Goal: Transaction & Acquisition: Purchase product/service

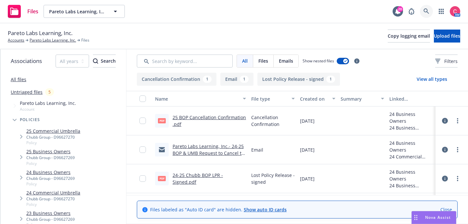
click at [428, 12] on icon at bounding box center [426, 11] width 6 height 6
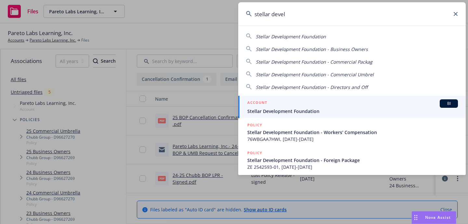
type input "stellar devel"
click at [363, 103] on div "ACCOUNT BI" at bounding box center [352, 103] width 210 height 8
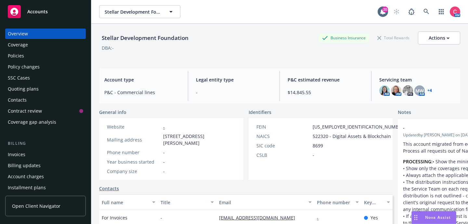
click at [77, 53] on div "Policies" at bounding box center [45, 56] width 75 height 10
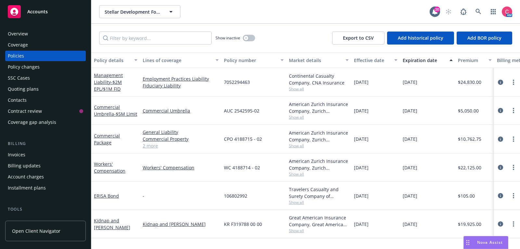
click at [37, 86] on div "Quoting plans" at bounding box center [23, 89] width 31 height 10
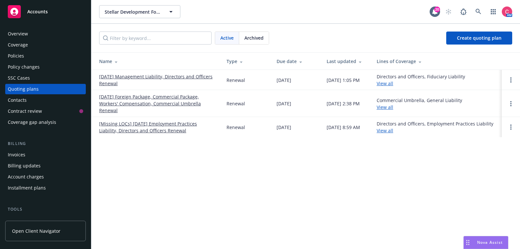
click at [132, 102] on link "08/20/25 Foreign Package, Commercial Package, Workers' Compensation, Commercial…" at bounding box center [157, 103] width 117 height 20
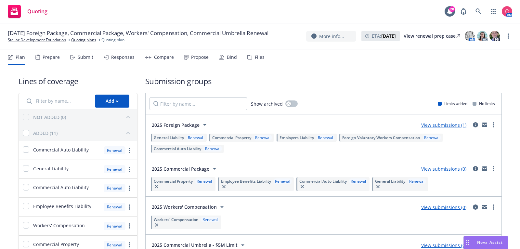
click at [227, 59] on div "Bind" at bounding box center [232, 57] width 10 height 5
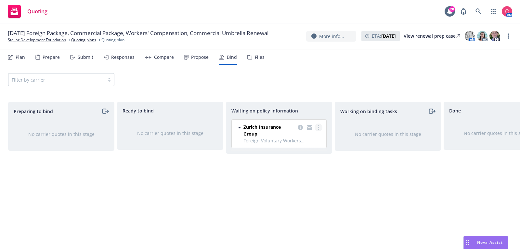
click at [321, 125] on link "more" at bounding box center [318, 127] width 8 height 8
click at [309, 140] on span "Create policies" at bounding box center [287, 140] width 48 height 6
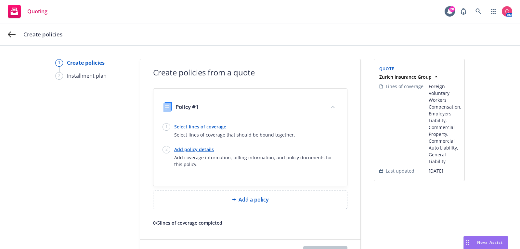
click at [184, 126] on link "Select lines of coverage" at bounding box center [234, 126] width 121 height 7
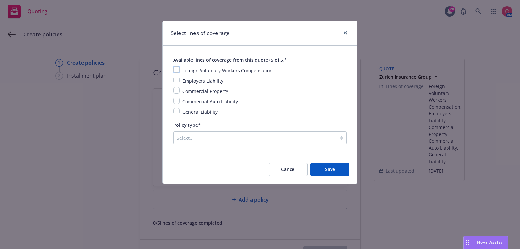
click at [177, 71] on input "checkbox" at bounding box center [176, 69] width 6 height 6
checkbox input "true"
click at [177, 80] on input "checkbox" at bounding box center [176, 80] width 6 height 6
checkbox input "true"
click at [177, 90] on input "checkbox" at bounding box center [176, 90] width 6 height 6
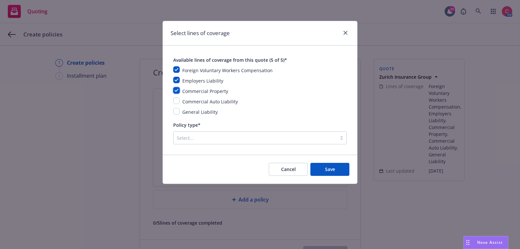
checkbox input "true"
click at [177, 98] on input "checkbox" at bounding box center [176, 100] width 6 height 6
checkbox input "true"
click at [176, 110] on input "checkbox" at bounding box center [176, 111] width 6 height 6
checkbox input "true"
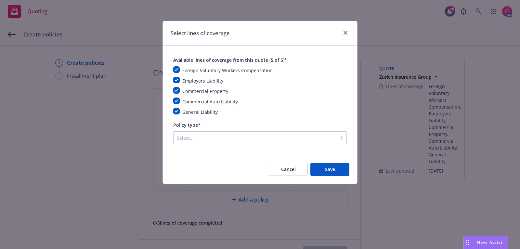
click at [184, 133] on div "Select..." at bounding box center [254, 138] width 163 height 10
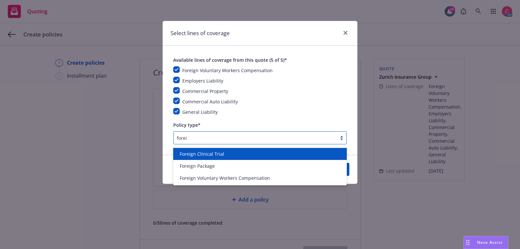
type input "foreig"
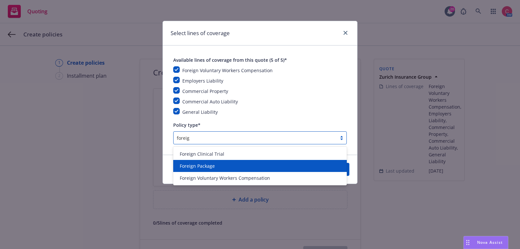
click at [195, 165] on span "Foreign Package" at bounding box center [197, 165] width 35 height 7
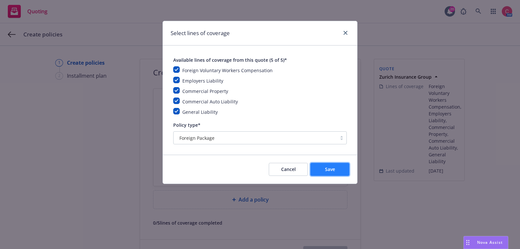
click at [317, 168] on button "Save" at bounding box center [329, 169] width 39 height 13
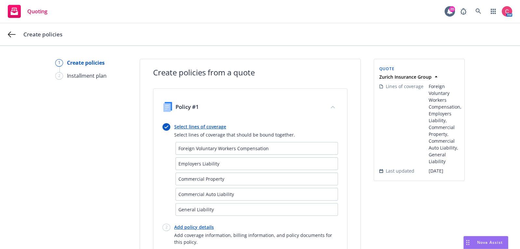
scroll to position [83, 0]
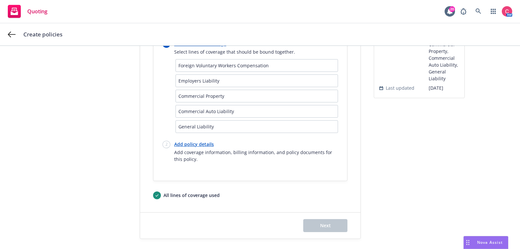
click at [196, 144] on link "Add policy details" at bounding box center [256, 144] width 164 height 7
select select "12"
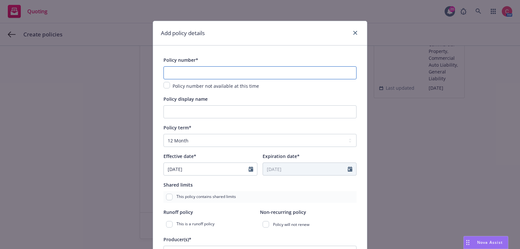
click at [221, 71] on input "text" at bounding box center [259, 72] width 193 height 13
paste input "ZE 2542593-02"
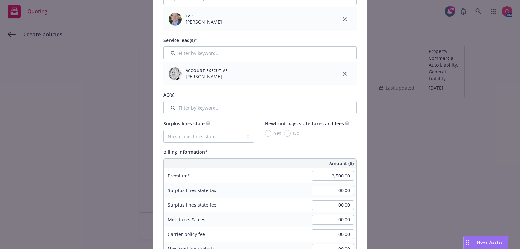
scroll to position [255, 0]
type input "ZE 2542593-02"
click at [214, 104] on input "Filter by keyword..." at bounding box center [259, 106] width 193 height 13
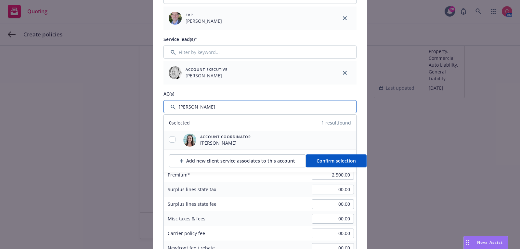
type input "chelsea"
click at [171, 140] on input "checkbox" at bounding box center [172, 139] width 6 height 6
checkbox input "true"
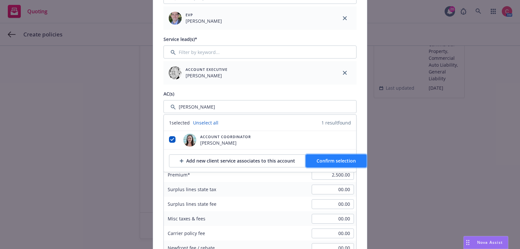
click at [326, 163] on span "Confirm selection" at bounding box center [335, 161] width 39 height 6
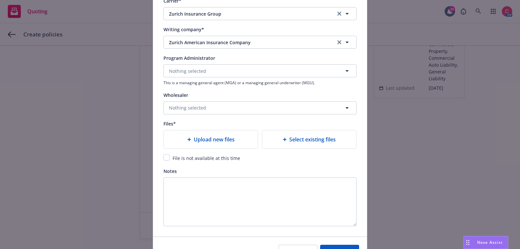
scroll to position [712, 0]
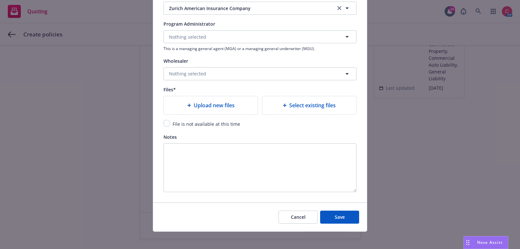
click at [206, 90] on div "Files*" at bounding box center [259, 89] width 193 height 8
click at [207, 98] on div "Upload new files" at bounding box center [211, 105] width 94 height 18
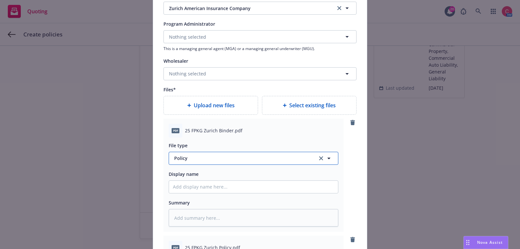
click at [311, 155] on button "Policy" at bounding box center [254, 158] width 170 height 13
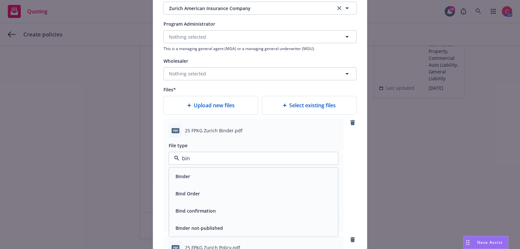
type input "bind"
click at [295, 179] on div "Binder" at bounding box center [253, 175] width 169 height 17
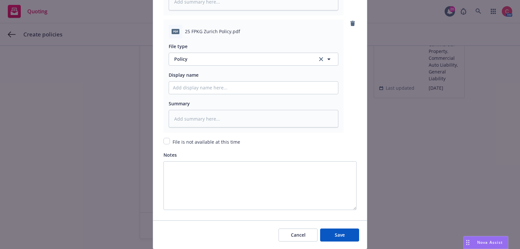
scroll to position [947, 0]
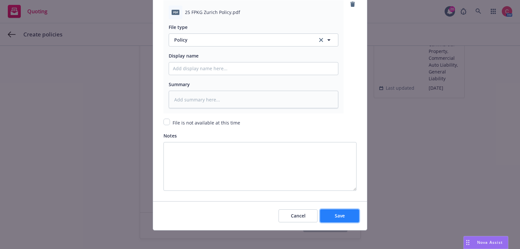
click at [351, 209] on button "Save" at bounding box center [339, 215] width 39 height 13
type textarea "x"
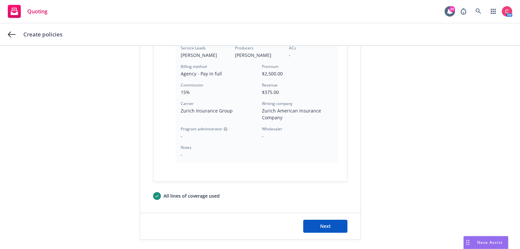
scroll to position [265, 0]
click at [328, 224] on span "Next" at bounding box center [325, 225] width 11 height 6
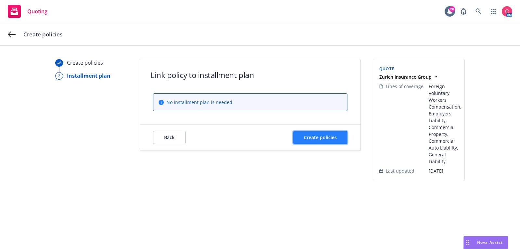
click at [341, 135] on button "Create policies" at bounding box center [320, 137] width 54 height 13
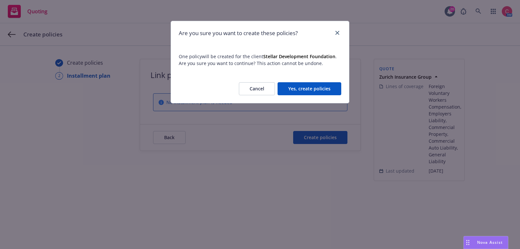
click at [330, 86] on button "Yes, create policies" at bounding box center [309, 88] width 64 height 13
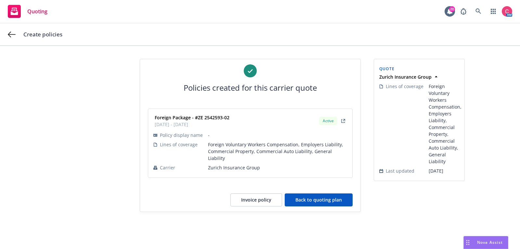
click at [298, 193] on button "Back to quoting plan" at bounding box center [319, 199] width 68 height 13
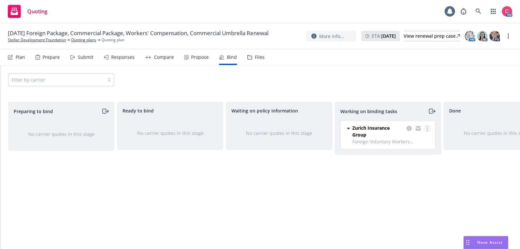
click at [427, 131] on link "more" at bounding box center [427, 128] width 8 height 8
click at [412, 152] on span "Move to done" at bounding box center [394, 154] width 45 height 6
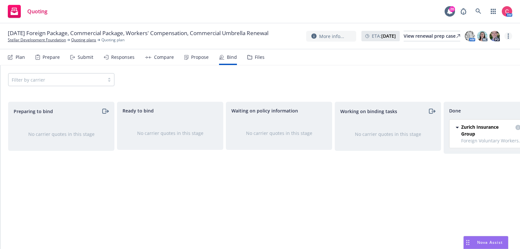
click at [510, 35] on link "more" at bounding box center [508, 36] width 8 height 8
click at [466, 86] on link "Archive quoting plan" at bounding box center [475, 88] width 72 height 13
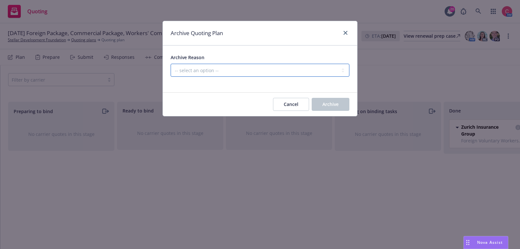
click at [326, 71] on select "-- select an option -- All policies in this renewal plan are auto-renewed Creat…" at bounding box center [260, 70] width 179 height 13
click at [171, 64] on select "-- select an option -- All policies in this renewal plan are auto-renewed Creat…" at bounding box center [260, 70] width 179 height 13
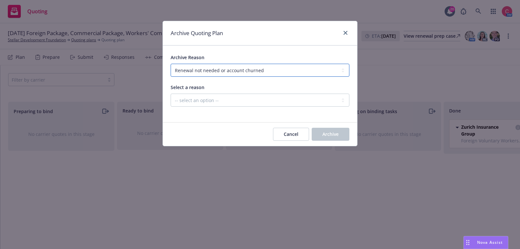
click at [327, 68] on select "-- select an option -- All policies in this renewal plan are auto-renewed Creat…" at bounding box center [260, 70] width 179 height 13
select select "ARCHIVED_RENEWAL_COMPLETED"
click at [171, 64] on select "-- select an option -- All policies in this renewal plan are auto-renewed Creat…" at bounding box center [260, 70] width 179 height 13
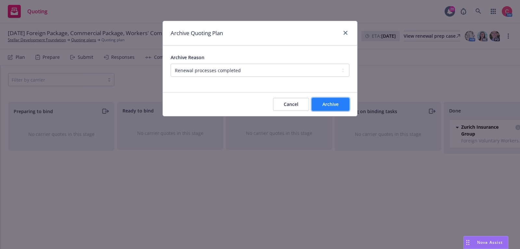
click at [333, 107] on span "Archive" at bounding box center [330, 104] width 16 height 6
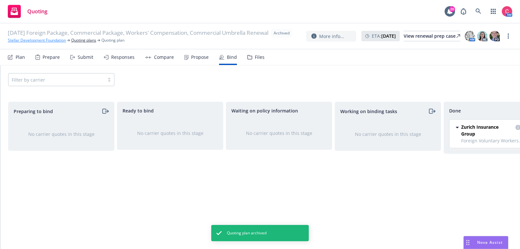
click at [33, 43] on link "Stellar Development Foundation" at bounding box center [37, 40] width 58 height 6
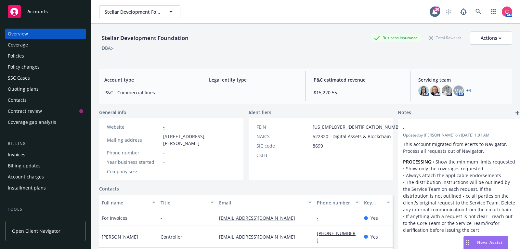
click at [35, 58] on div "Policies" at bounding box center [45, 56] width 75 height 10
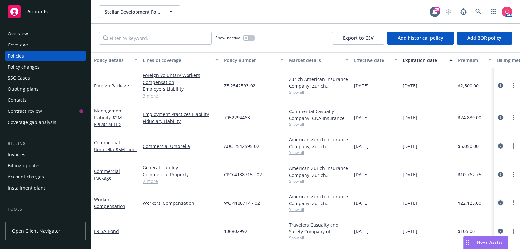
click at [502, 203] on icon "circleInformation" at bounding box center [500, 202] width 5 height 5
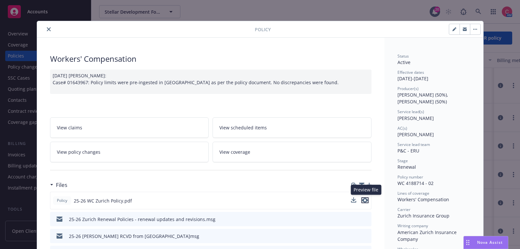
click at [365, 198] on icon "preview file" at bounding box center [365, 200] width 6 height 5
click at [367, 200] on icon "preview file" at bounding box center [365, 200] width 6 height 5
click at [49, 27] on icon "close" at bounding box center [49, 29] width 4 height 4
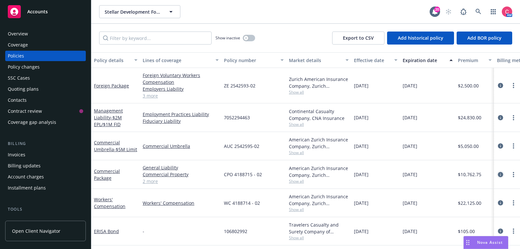
click at [502, 173] on icon "circleInformation" at bounding box center [500, 174] width 5 height 5
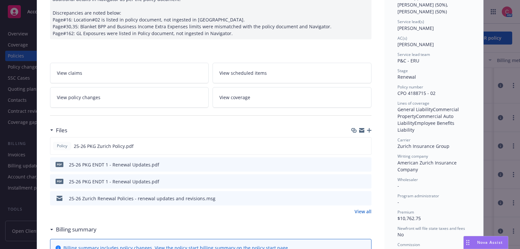
scroll to position [90, 0]
click at [367, 144] on icon "preview file" at bounding box center [365, 145] width 6 height 5
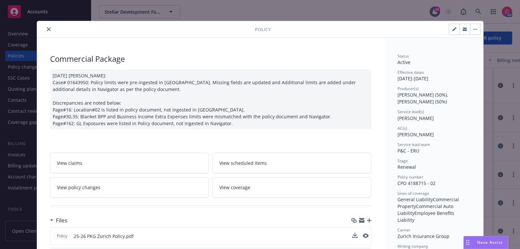
click at [45, 28] on button "close" at bounding box center [49, 29] width 8 height 8
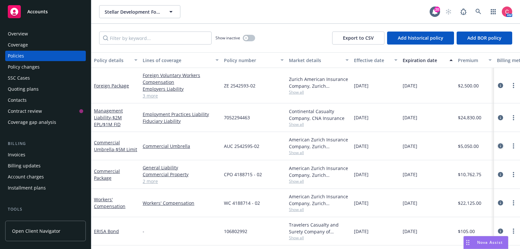
click at [500, 146] on icon "circleInformation" at bounding box center [500, 145] width 5 height 5
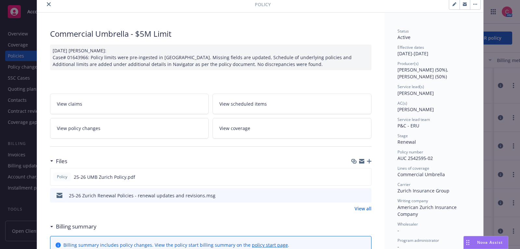
scroll to position [26, 0]
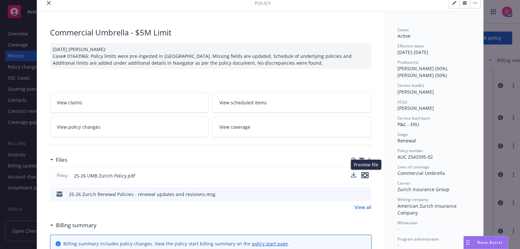
click at [366, 173] on icon "preview file" at bounding box center [365, 175] width 6 height 5
click at [50, 1] on button "close" at bounding box center [49, 3] width 8 height 8
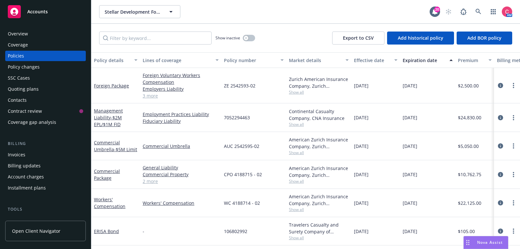
click at [45, 157] on div "Invoices" at bounding box center [45, 154] width 75 height 10
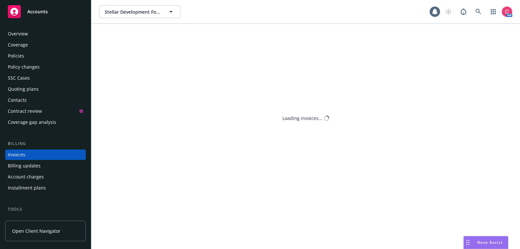
scroll to position [19, 0]
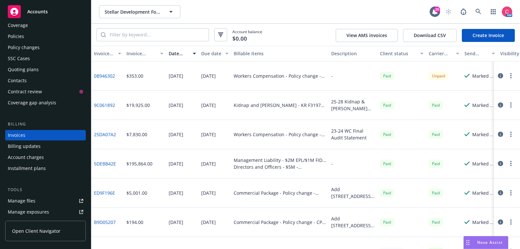
click at [490, 32] on link "Create Invoice" at bounding box center [488, 35] width 53 height 13
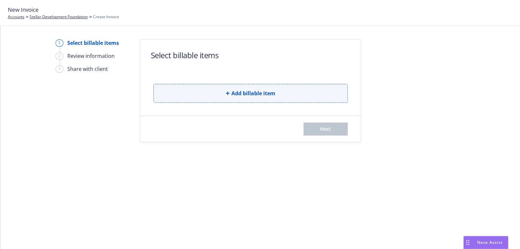
click at [312, 91] on button "Add billable item" at bounding box center [250, 93] width 194 height 19
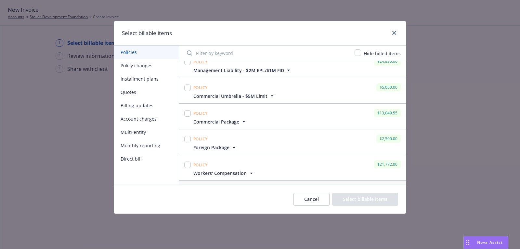
scroll to position [11, 0]
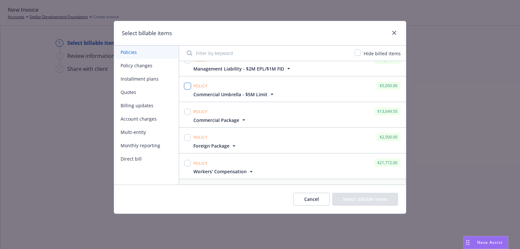
click at [190, 85] on input "checkbox" at bounding box center [187, 86] width 6 height 6
checkbox input "true"
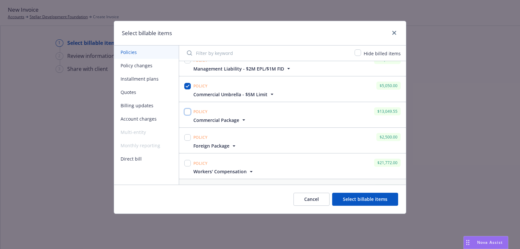
click at [187, 111] on input "checkbox" at bounding box center [187, 111] width 6 height 6
checkbox input "true"
click at [186, 135] on input "checkbox" at bounding box center [187, 137] width 6 height 6
checkbox input "true"
click at [186, 161] on input "checkbox" at bounding box center [187, 163] width 6 height 6
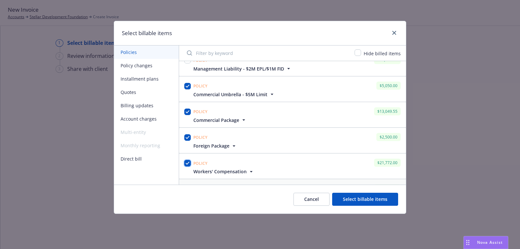
checkbox input "true"
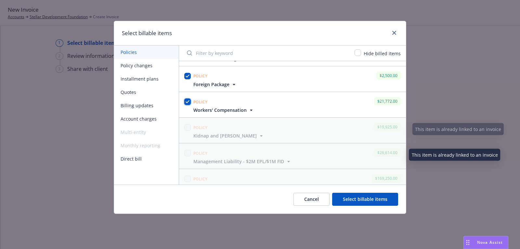
scroll to position [72, 0]
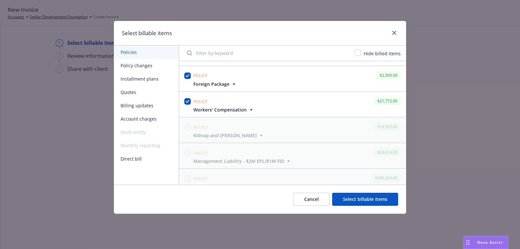
click at [383, 199] on button "Select billable items" at bounding box center [365, 199] width 66 height 13
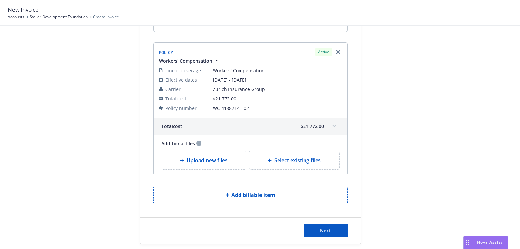
scroll to position [518, 0]
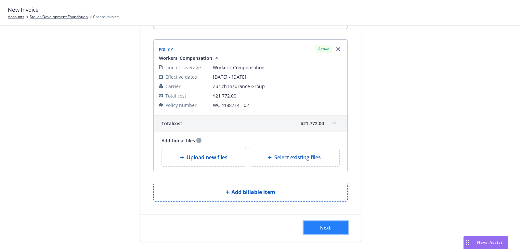
click at [338, 226] on button "Next" at bounding box center [325, 227] width 44 height 13
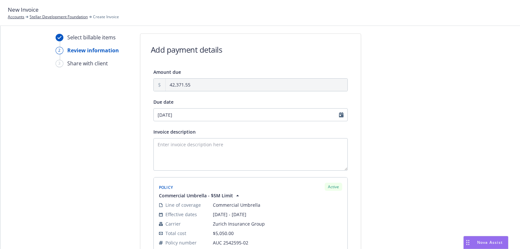
scroll to position [0, 0]
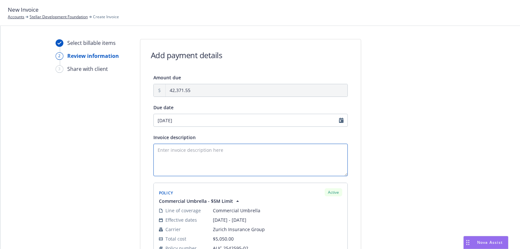
click at [298, 163] on textarea "Invoice description" at bounding box center [250, 160] width 194 height 32
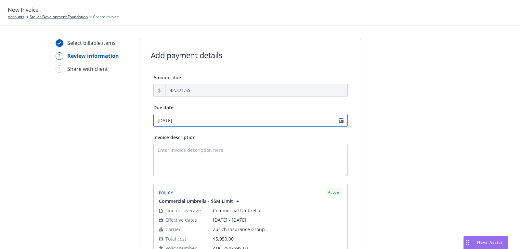
click at [310, 121] on input "[DATE]" at bounding box center [250, 120] width 194 height 13
select select "August"
select select "2025"
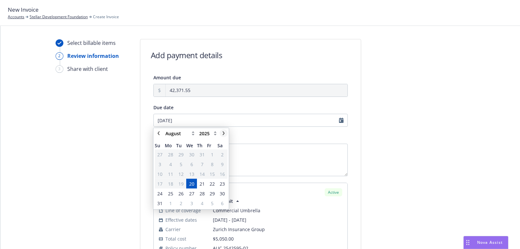
click at [222, 134] on icon "chevronRight" at bounding box center [223, 133] width 2 height 4
select select "September"
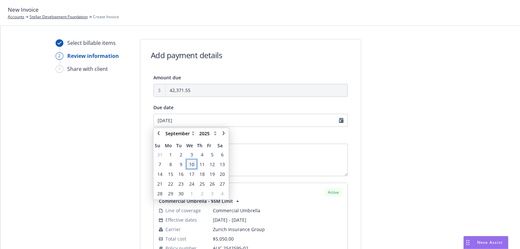
click at [191, 165] on span "10" at bounding box center [191, 163] width 5 height 7
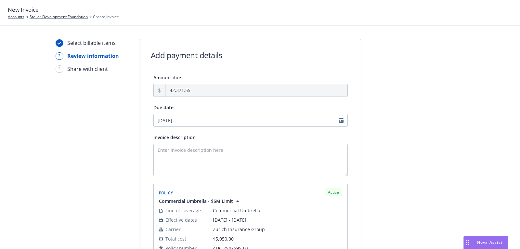
type input "[DATE]"
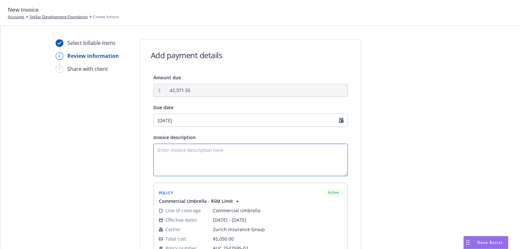
click at [191, 165] on textarea "Invoice description" at bounding box center [250, 160] width 194 height 32
type textarea "25-26 PKG, UMB, WC, FPKG Renewals"
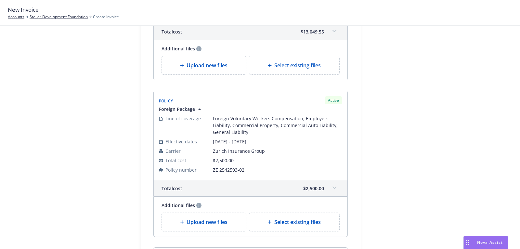
scroll to position [564, 0]
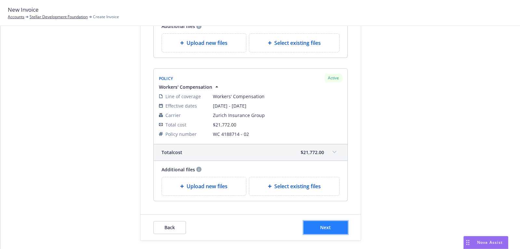
click at [320, 222] on button "Next" at bounding box center [325, 227] width 44 height 13
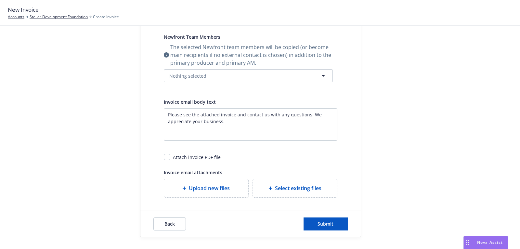
scroll to position [0, 0]
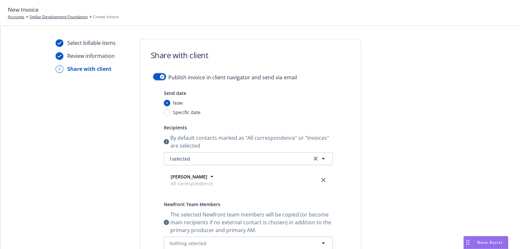
click at [162, 77] on icon "button" at bounding box center [162, 77] width 3 height 2
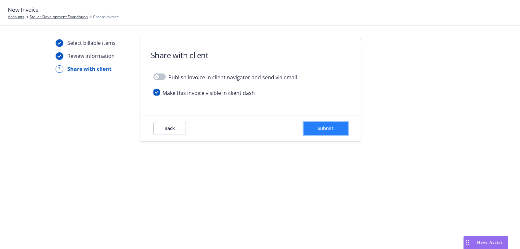
click at [343, 133] on button "Submit" at bounding box center [325, 128] width 44 height 13
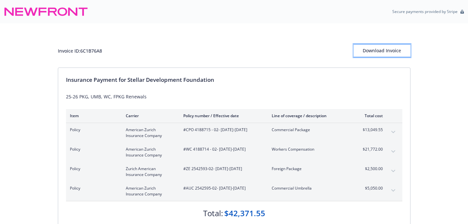
click at [390, 52] on div "Download Invoice" at bounding box center [381, 50] width 57 height 12
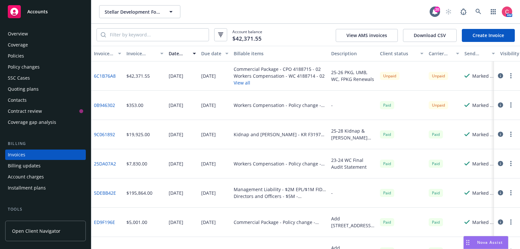
scroll to position [19, 0]
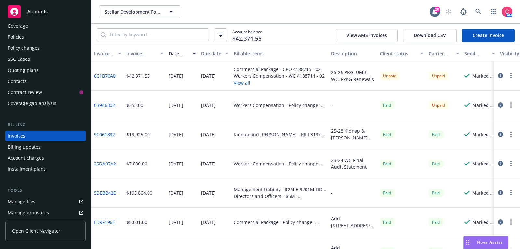
click at [51, 40] on div "Policies" at bounding box center [45, 37] width 75 height 10
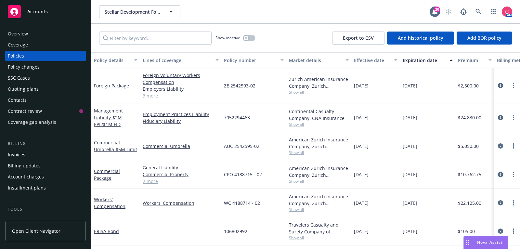
click at [502, 174] on icon "circleInformation" at bounding box center [500, 174] width 5 height 5
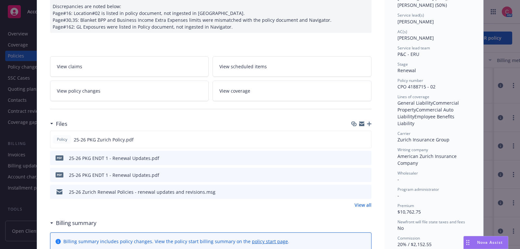
scroll to position [81, 0]
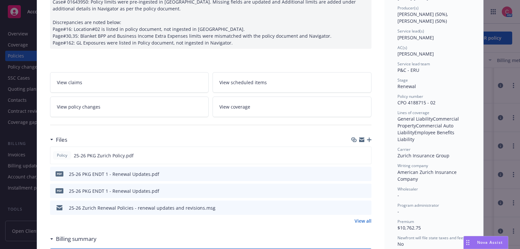
click at [172, 113] on link "View policy changes" at bounding box center [129, 106] width 159 height 20
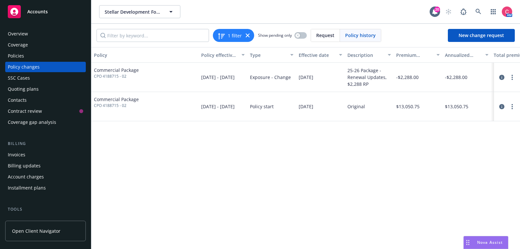
click at [505, 78] on div at bounding box center [506, 77] width 21 height 8
click at [503, 78] on icon "circleInformation" at bounding box center [501, 77] width 5 height 5
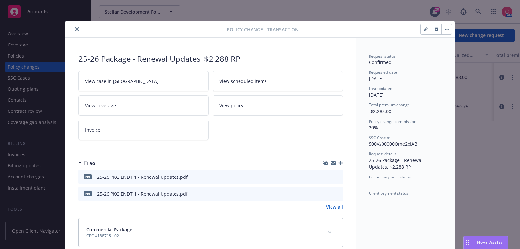
click at [327, 177] on icon "download file" at bounding box center [325, 178] width 5 height 2
click at [340, 130] on div "View case in SSC View scheduled items View coverage View policy Invoice" at bounding box center [210, 105] width 264 height 69
click at [89, 122] on link "Invoice" at bounding box center [143, 130] width 130 height 20
click at [77, 31] on icon "close" at bounding box center [77, 29] width 4 height 4
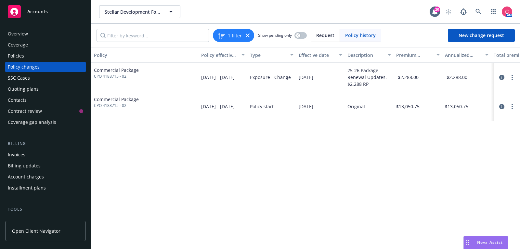
click at [36, 154] on div "Invoices" at bounding box center [45, 154] width 75 height 10
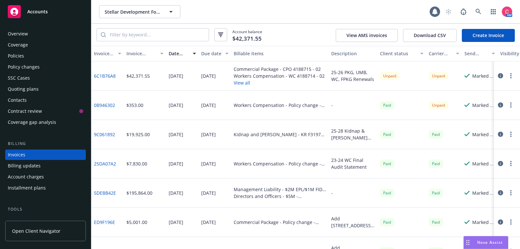
scroll to position [19, 0]
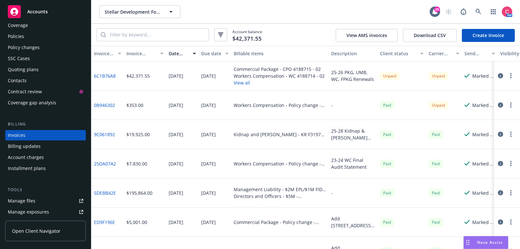
click at [479, 35] on link "Create Invoice" at bounding box center [488, 35] width 53 height 13
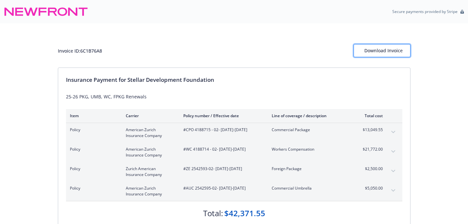
click at [366, 50] on div "Download Invoice" at bounding box center [381, 50] width 35 height 12
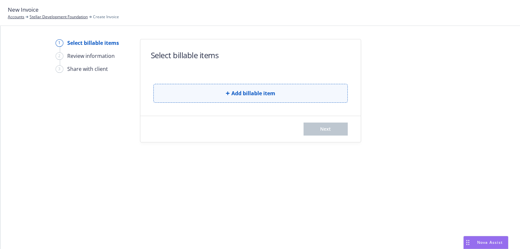
click at [163, 95] on button "Add billable item" at bounding box center [250, 93] width 194 height 19
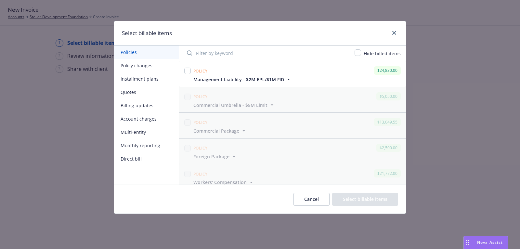
click at [147, 64] on button "Policy changes" at bounding box center [146, 65] width 65 height 13
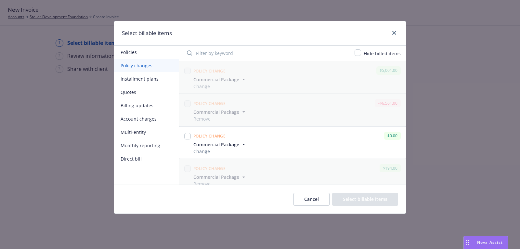
click at [225, 145] on span "Commercial Package" at bounding box center [216, 144] width 46 height 7
click at [310, 203] on button "Cancel" at bounding box center [311, 199] width 36 height 13
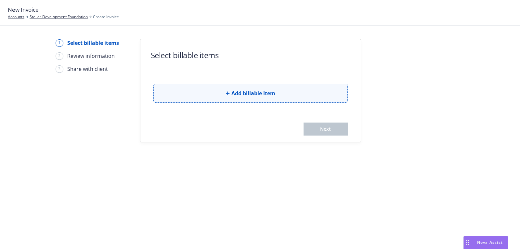
click at [240, 87] on button "Add billable item" at bounding box center [250, 93] width 194 height 19
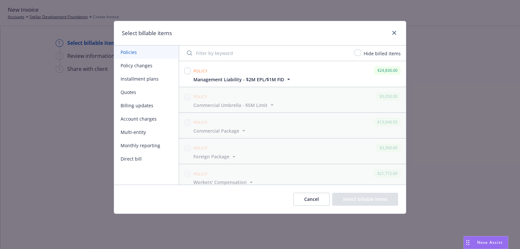
click at [154, 63] on button "Policy changes" at bounding box center [146, 65] width 65 height 13
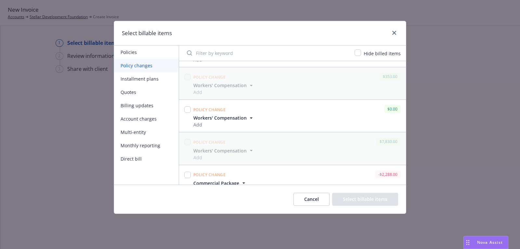
scroll to position [168, 0]
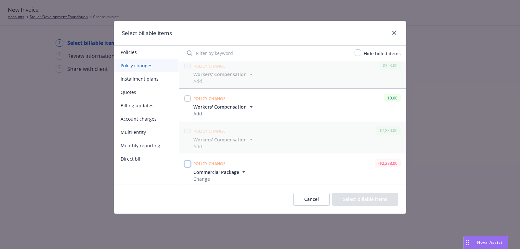
click at [187, 162] on input "checkbox" at bounding box center [187, 163] width 6 height 6
checkbox input "true"
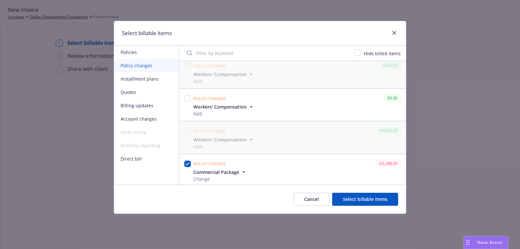
click at [367, 202] on button "Select billable items" at bounding box center [365, 199] width 66 height 13
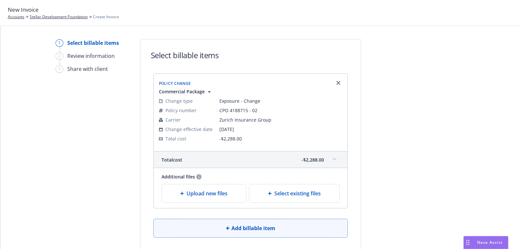
scroll to position [39, 0]
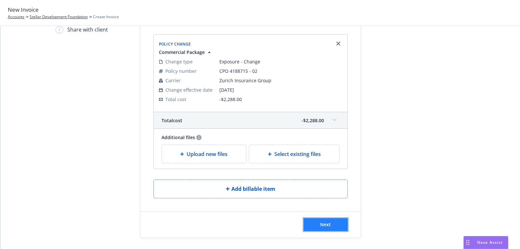
click at [316, 228] on button "Next" at bounding box center [325, 224] width 44 height 13
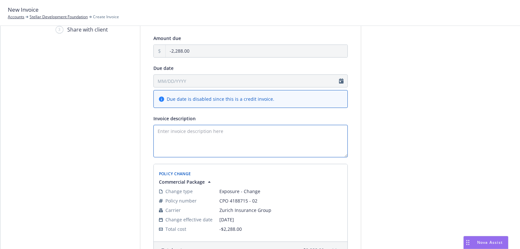
click at [181, 138] on textarea "Invoice description" at bounding box center [250, 141] width 194 height 32
type textarea "25 PKG ENDT - RP Due Insured for Renewal Updates"
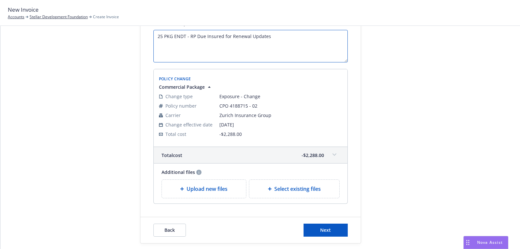
scroll to position [139, 0]
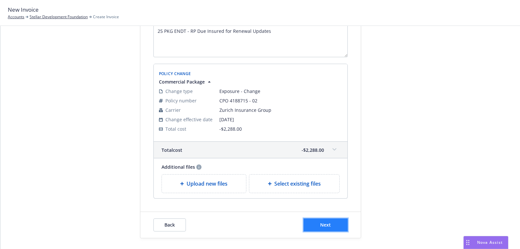
click at [336, 225] on button "Next" at bounding box center [325, 224] width 44 height 13
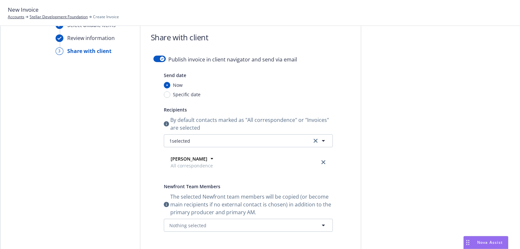
scroll to position [0, 0]
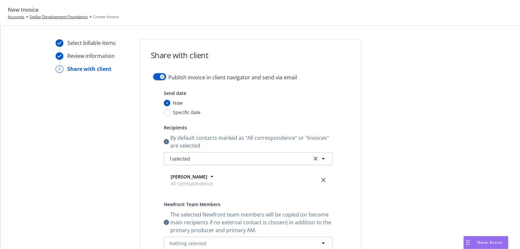
click at [161, 75] on div "button" at bounding box center [162, 76] width 5 height 5
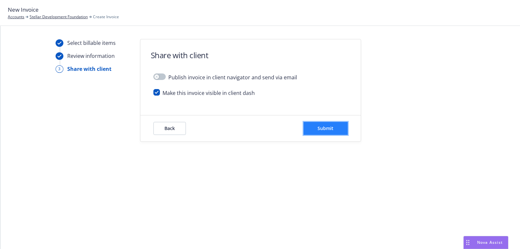
click at [338, 131] on button "Submit" at bounding box center [325, 128] width 44 height 13
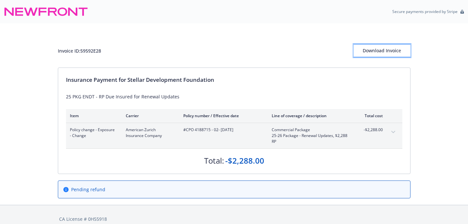
click at [380, 48] on div "Download Invoice" at bounding box center [381, 50] width 57 height 12
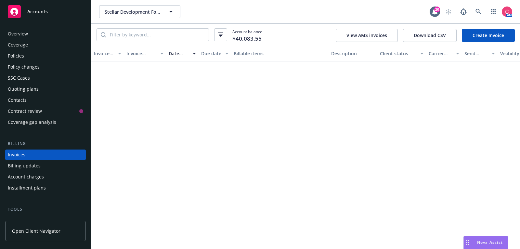
scroll to position [19, 0]
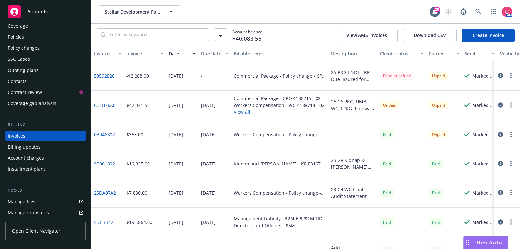
click at [52, 30] on div "Coverage" at bounding box center [45, 26] width 75 height 10
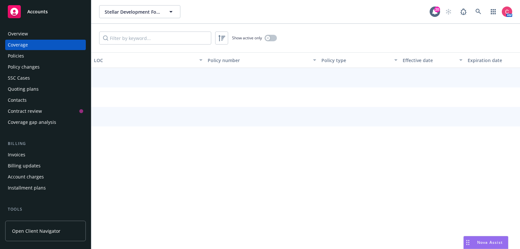
click at [52, 30] on div "Overview" at bounding box center [45, 34] width 75 height 10
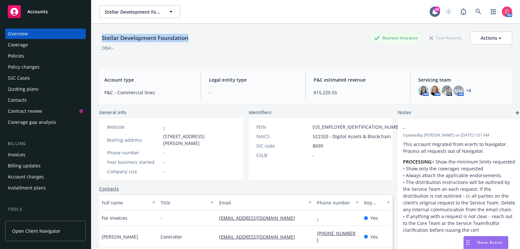
drag, startPoint x: 102, startPoint y: 38, endPoint x: 190, endPoint y: 42, distance: 88.7
click at [190, 42] on div "Stellar Development Foundation Business Insurance Total Rewards Actions" at bounding box center [305, 38] width 413 height 13
copy div "Stellar Development Foundation"
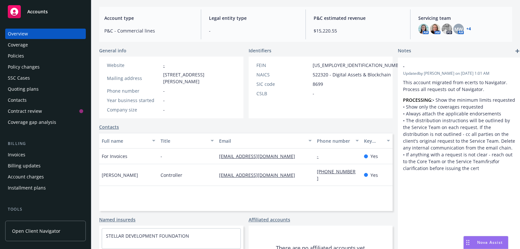
scroll to position [67, 0]
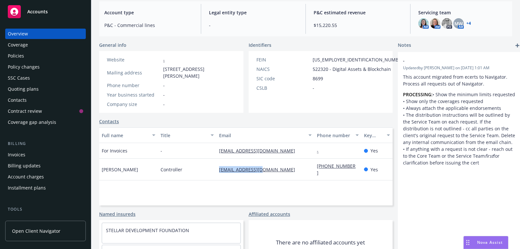
drag, startPoint x: 260, startPoint y: 166, endPoint x: 211, endPoint y: 166, distance: 49.4
click at [211, 166] on div "[PERSON_NAME] Controller [EMAIL_ADDRESS][DOMAIN_NAME] [PHONE_NUMBER] Yes" at bounding box center [245, 170] width 293 height 22
copy div "[EMAIL_ADDRESS][DOMAIN_NAME]"
drag, startPoint x: 296, startPoint y: 150, endPoint x: 214, endPoint y: 149, distance: 81.2
click at [216, 149] on div "[EMAIL_ADDRESS][DOMAIN_NAME]" at bounding box center [265, 151] width 98 height 16
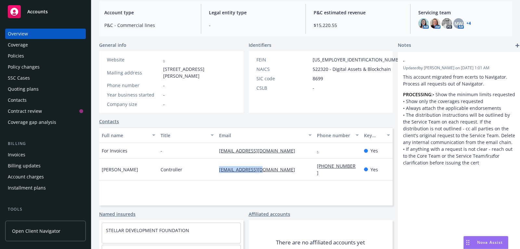
copy link "[EMAIL_ADDRESS][DOMAIN_NAME]"
click at [42, 57] on div "Policies" at bounding box center [45, 56] width 75 height 10
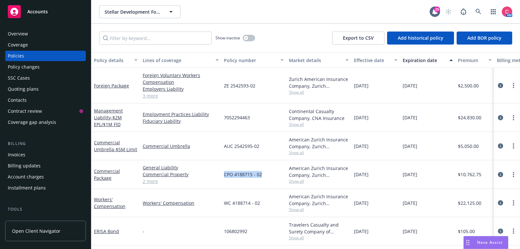
drag, startPoint x: 223, startPoint y: 173, endPoint x: 267, endPoint y: 173, distance: 43.5
click at [267, 173] on div "CPO 4188715 - 02" at bounding box center [253, 174] width 65 height 29
copy span "CPO 4188715 - 02"
drag, startPoint x: 223, startPoint y: 146, endPoint x: 258, endPoint y: 146, distance: 34.1
click at [258, 146] on span "AUC 2542595-02" at bounding box center [241, 146] width 35 height 7
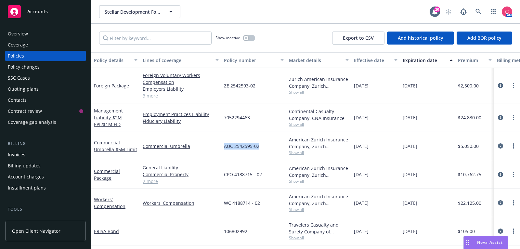
copy span "AUC 2542595-02"
drag, startPoint x: 225, startPoint y: 202, endPoint x: 260, endPoint y: 201, distance: 34.8
click at [260, 201] on div "WC 4188714 - 02" at bounding box center [253, 203] width 65 height 28
copy span "WC 4188714 - 02"
drag, startPoint x: 224, startPoint y: 84, endPoint x: 256, endPoint y: 84, distance: 31.2
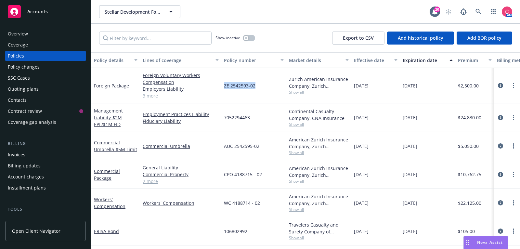
click at [256, 84] on div "ZE 2542593-02" at bounding box center [253, 85] width 65 height 35
copy span "ZE 2542593-02"
click at [40, 149] on div "Invoices" at bounding box center [45, 154] width 75 height 10
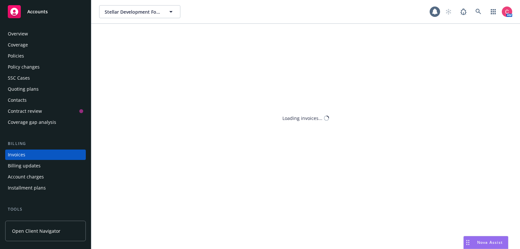
scroll to position [19, 0]
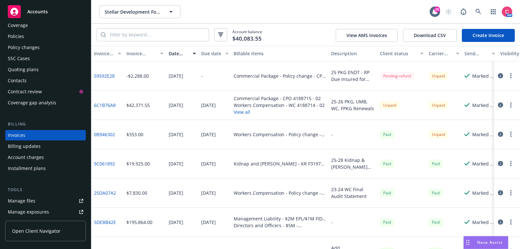
click at [502, 77] on icon "button" at bounding box center [500, 75] width 5 height 5
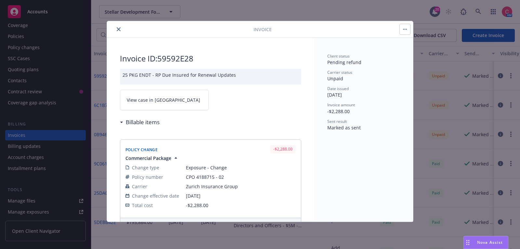
click at [173, 110] on div "Invoice ID: 59592E28 25 PKG ENDT - RP Due Insured for Renewal Updates View case…" at bounding box center [210, 170] width 207 height 265
click at [173, 107] on link "View case in [GEOGRAPHIC_DATA]" at bounding box center [164, 100] width 89 height 20
click at [120, 28] on icon "close" at bounding box center [119, 29] width 4 height 4
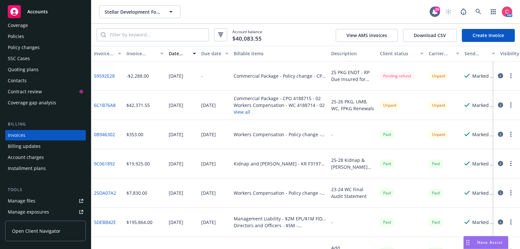
click at [62, 46] on div "Policy changes" at bounding box center [45, 47] width 75 height 10
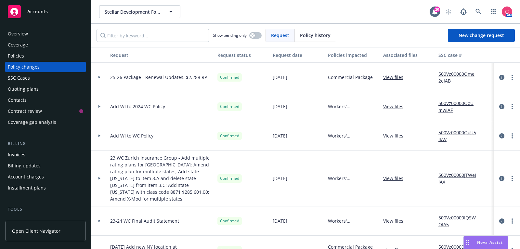
click at [38, 55] on div "Policies" at bounding box center [45, 56] width 75 height 10
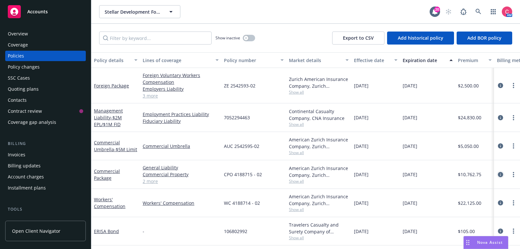
click at [503, 173] on link "circleInformation" at bounding box center [500, 175] width 8 height 8
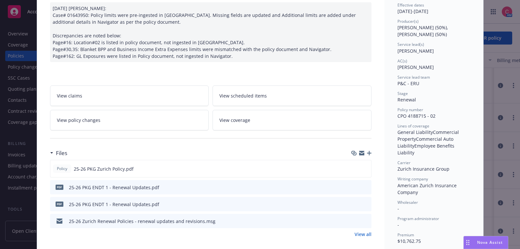
scroll to position [68, 0]
click at [356, 183] on icon "download file" at bounding box center [354, 185] width 5 height 5
click at [367, 218] on icon "preview file" at bounding box center [365, 219] width 6 height 5
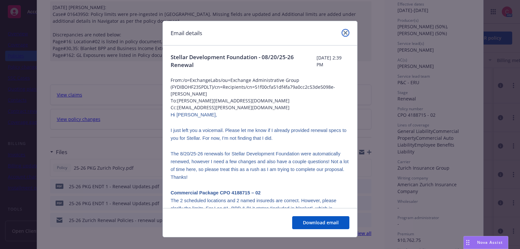
click at [347, 33] on icon "close" at bounding box center [345, 33] width 4 height 4
